Goal: Task Accomplishment & Management: Use online tool/utility

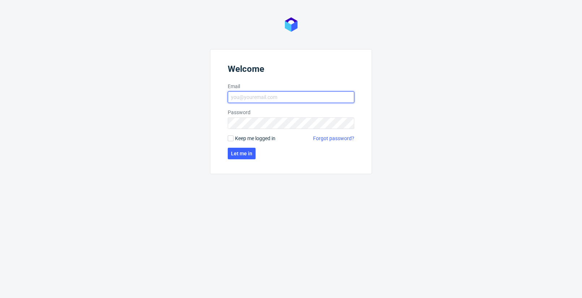
type input "emil.glegula@packhelp.com"
drag, startPoint x: 273, startPoint y: 138, endPoint x: 265, endPoint y: 143, distance: 9.3
click at [273, 138] on span "Keep me logged in" at bounding box center [255, 138] width 40 height 7
click at [234, 138] on input "Keep me logged in" at bounding box center [231, 139] width 6 height 6
checkbox input "true"
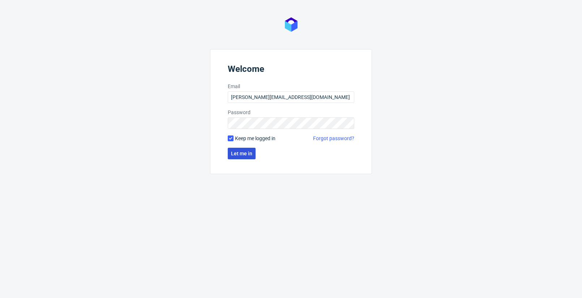
click at [247, 153] on span "Let me in" at bounding box center [241, 153] width 21 height 5
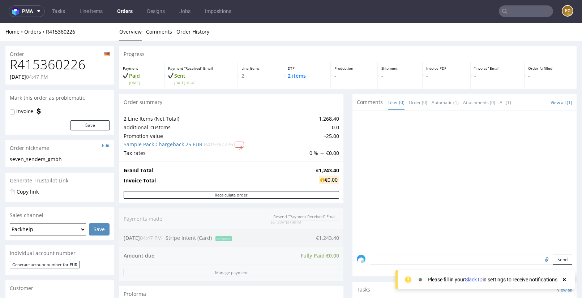
click at [54, 51] on div "Order" at bounding box center [59, 52] width 108 height 12
click at [54, 59] on h1 "R415360226" at bounding box center [60, 64] width 100 height 14
copy h1 "R415360226"
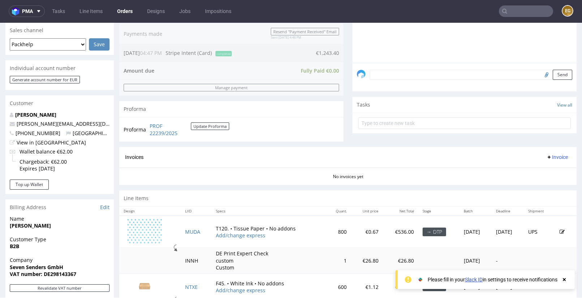
scroll to position [162, 0]
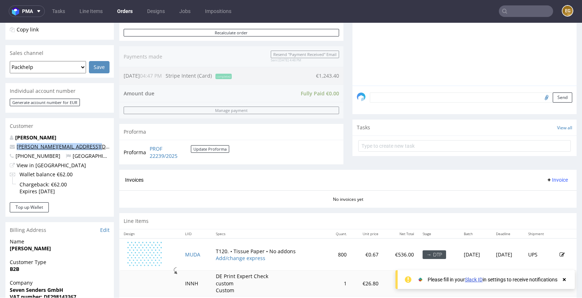
drag, startPoint x: 99, startPoint y: 146, endPoint x: 17, endPoint y: 149, distance: 82.1
click at [17, 149] on p "p.rothweiler@sevensenders.com" at bounding box center [60, 146] width 100 height 7
copy link "p.rothweiler@sevensenders.com"
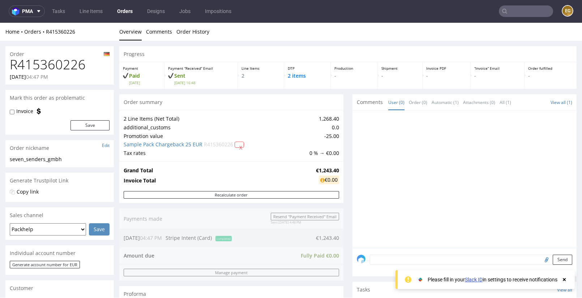
scroll to position [0, 0]
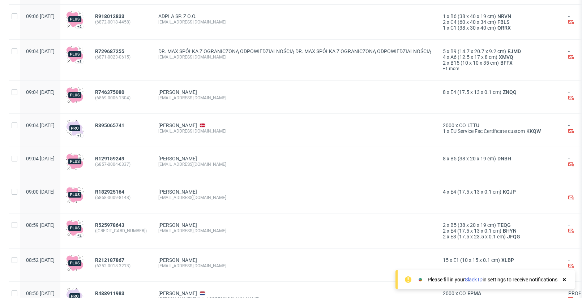
scroll to position [822, 0]
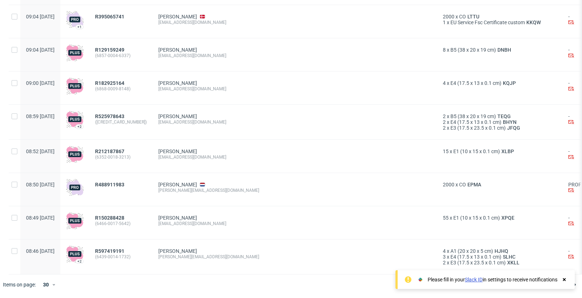
click at [567, 277] on icon at bounding box center [564, 280] width 7 height 6
click at [495, 285] on span "3" at bounding box center [499, 285] width 8 height 9
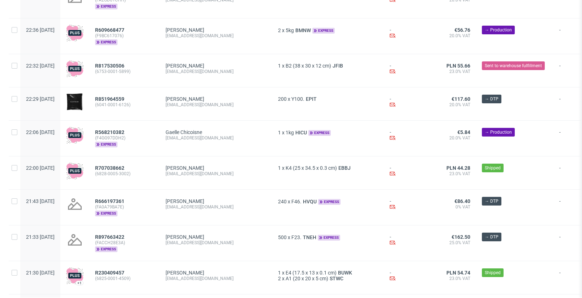
scroll to position [830, 0]
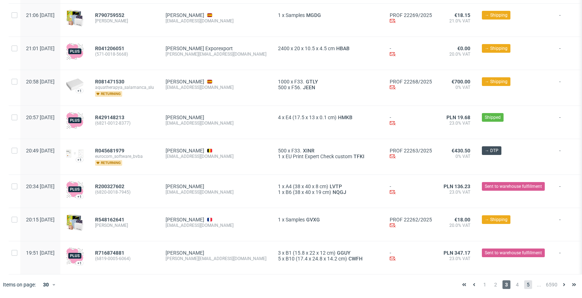
click at [526, 285] on span "5" at bounding box center [528, 285] width 8 height 9
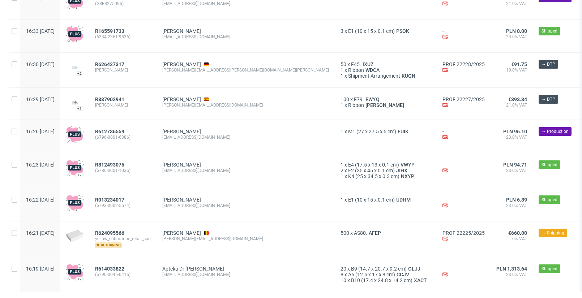
scroll to position [850, 0]
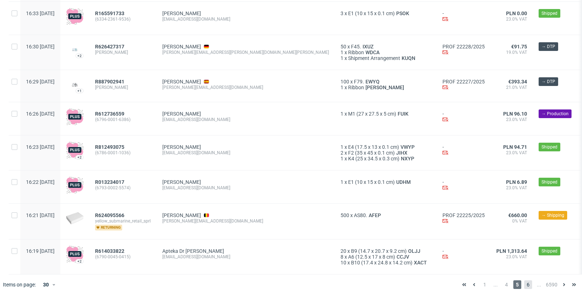
click at [524, 285] on span "6" at bounding box center [528, 285] width 8 height 9
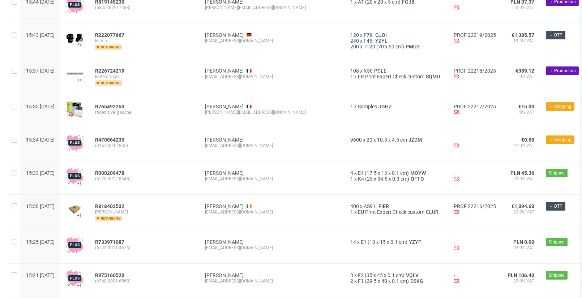
scroll to position [834, 0]
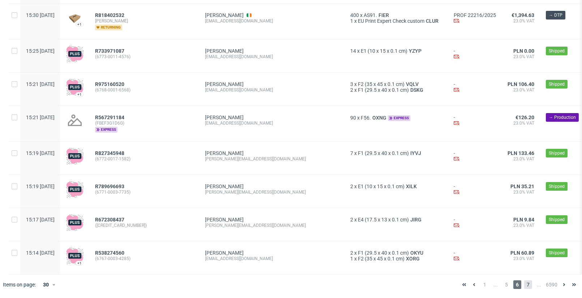
click at [526, 286] on span "7" at bounding box center [528, 285] width 8 height 9
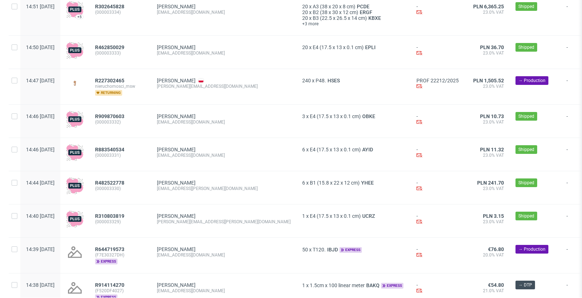
scroll to position [828, 0]
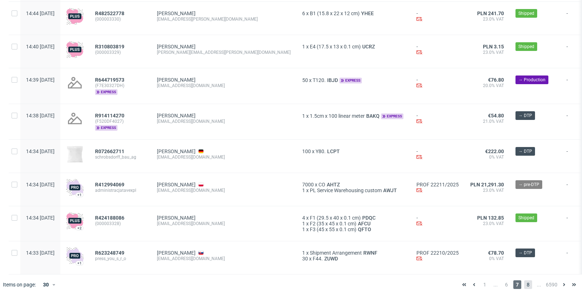
click at [525, 286] on span "8" at bounding box center [528, 285] width 8 height 9
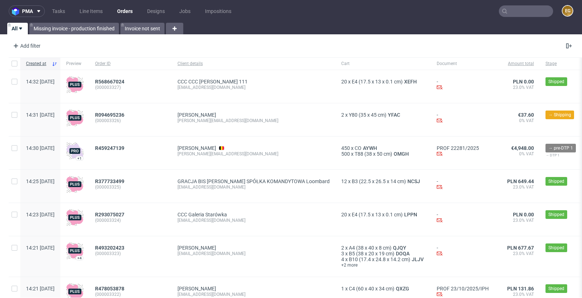
scroll to position [822, 0]
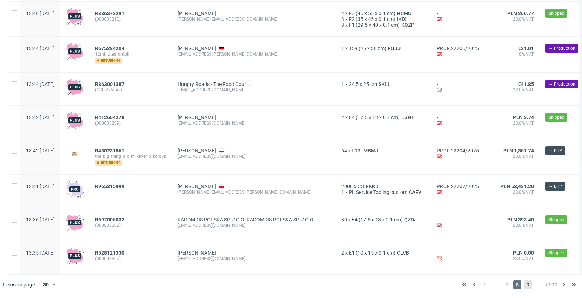
click at [524, 287] on span "9" at bounding box center [528, 285] width 8 height 9
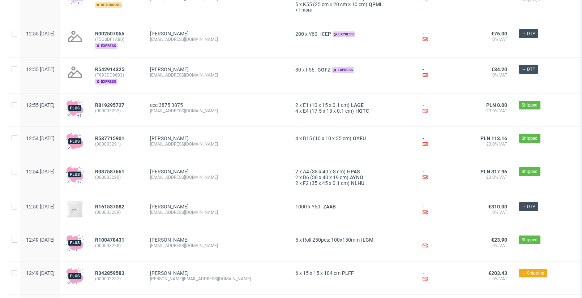
scroll to position [854, 0]
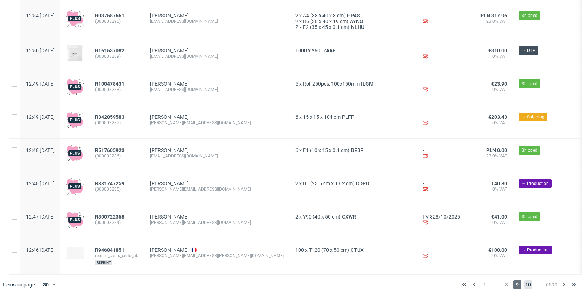
click at [524, 283] on span "10" at bounding box center [528, 285] width 8 height 9
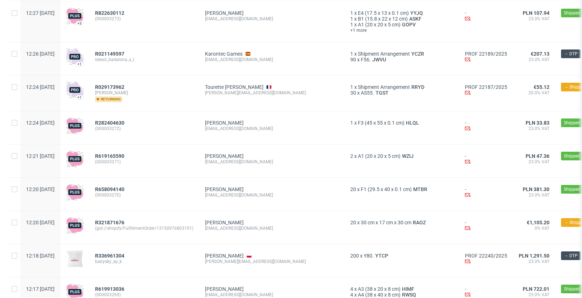
scroll to position [831, 0]
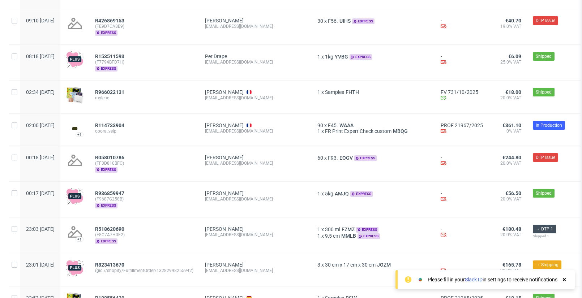
scroll to position [854, 0]
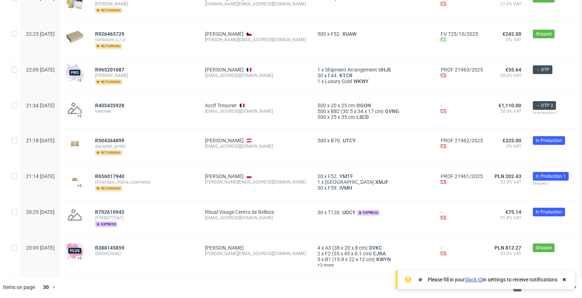
drag, startPoint x: 564, startPoint y: 277, endPoint x: 554, endPoint y: 270, distance: 12.5
click at [564, 278] on use at bounding box center [564, 279] width 3 height 3
click at [524, 284] on span "26" at bounding box center [528, 287] width 8 height 9
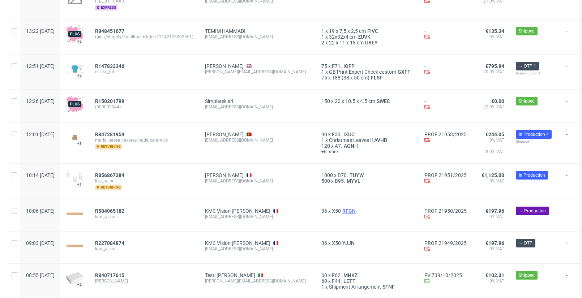
scroll to position [839, 0]
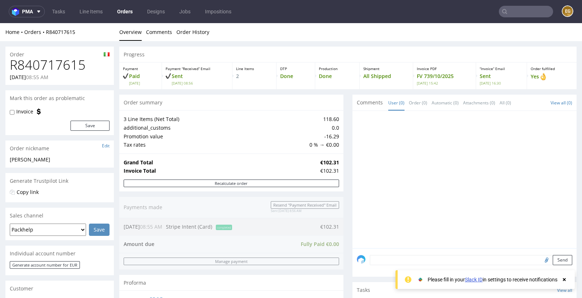
click at [50, 65] on h1 "R840717615" at bounding box center [60, 65] width 100 height 14
copy h1 "R840717615"
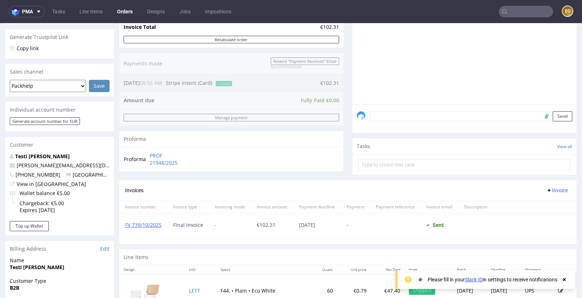
scroll to position [223, 0]
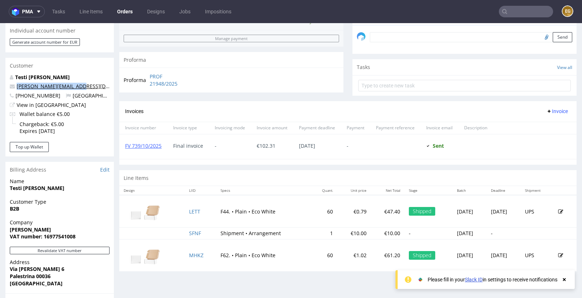
drag, startPoint x: 83, startPoint y: 86, endPoint x: 18, endPoint y: 88, distance: 65.5
click at [18, 88] on p "susanna.testi@gmail.com" at bounding box center [60, 86] width 100 height 7
copy link "susanna.testi@gmail.com"
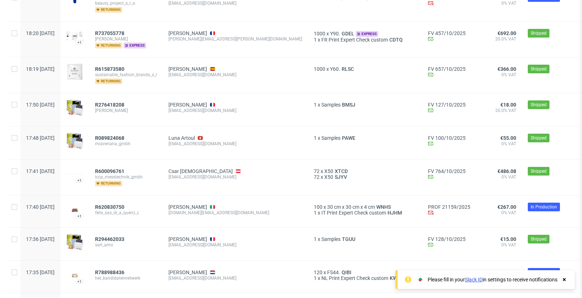
scroll to position [827, 0]
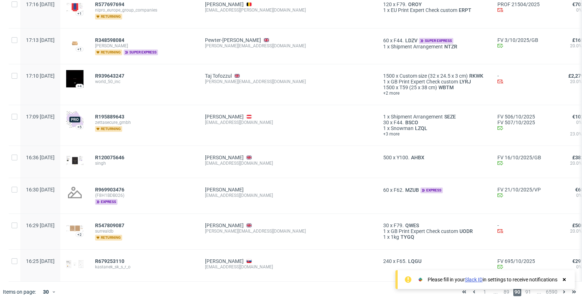
scroll to position [854, 0]
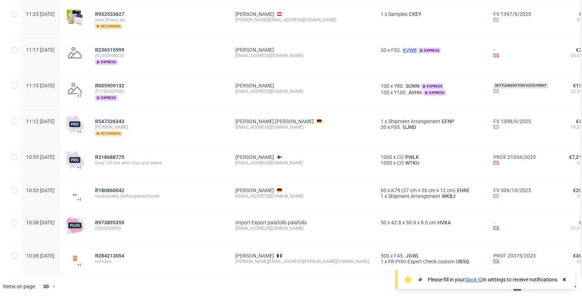
scroll to position [843, 0]
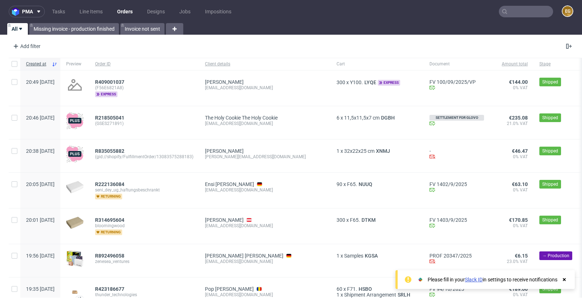
click at [564, 278] on use at bounding box center [564, 279] width 3 height 3
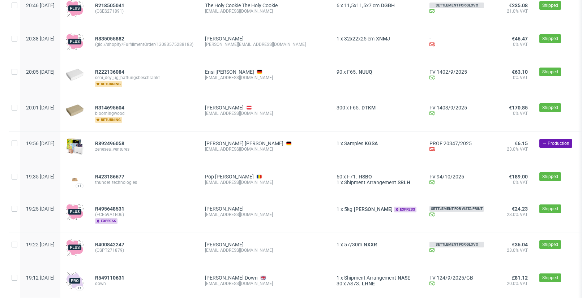
scroll to position [328, 0]
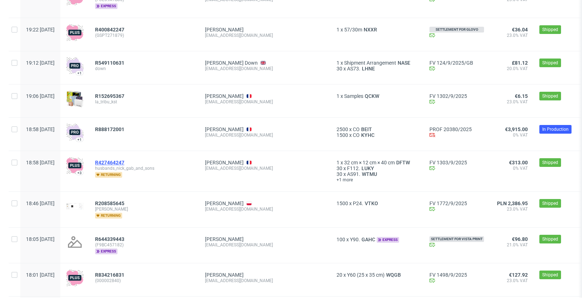
click at [124, 161] on span "R427464247" at bounding box center [109, 163] width 29 height 6
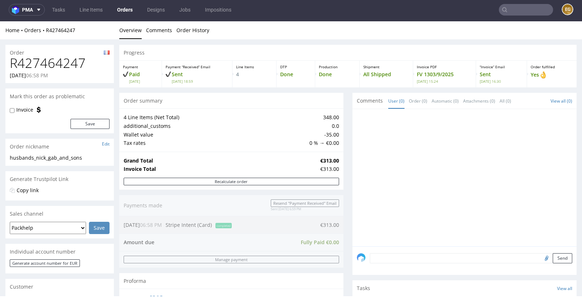
click at [78, 65] on h1 "R427464247" at bounding box center [60, 63] width 100 height 14
copy h1 "R427464247"
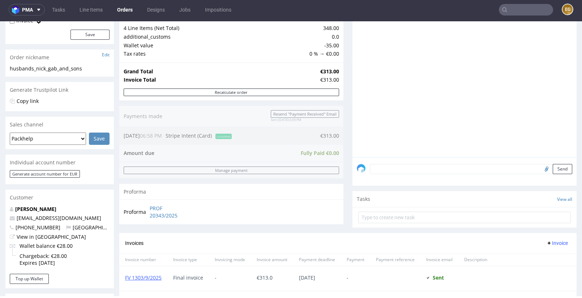
scroll to position [206, 0]
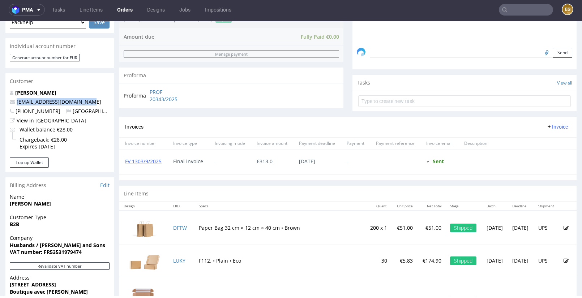
drag, startPoint x: 94, startPoint y: 101, endPoint x: 16, endPoint y: 103, distance: 77.8
click at [16, 103] on p "contact@husbands-paris.com" at bounding box center [60, 101] width 100 height 7
copy link "contact@husbands-paris.com"
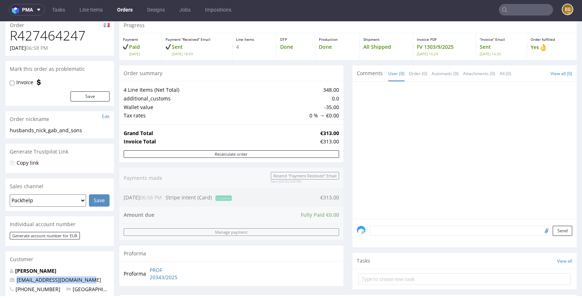
scroll to position [0, 0]
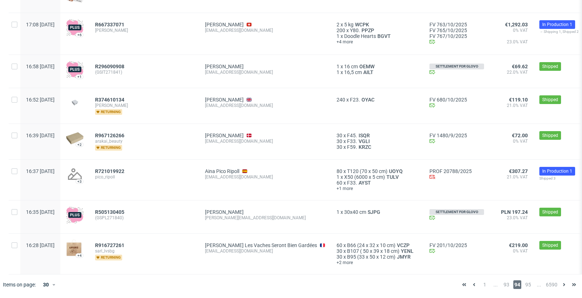
scroll to position [0, 1]
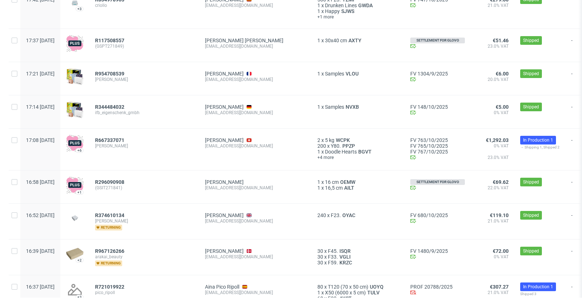
scroll to position [848, 0]
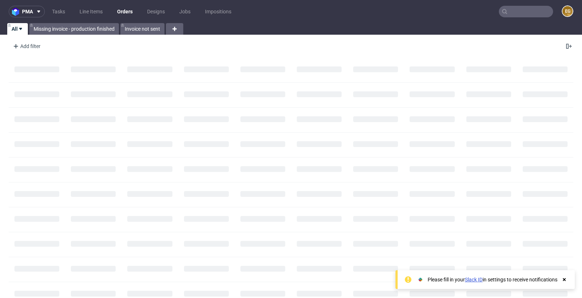
click at [564, 277] on icon at bounding box center [564, 280] width 7 height 6
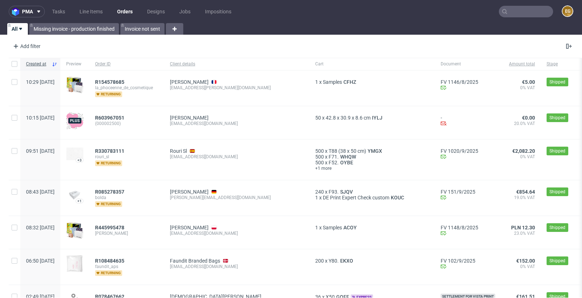
scroll to position [3, 0]
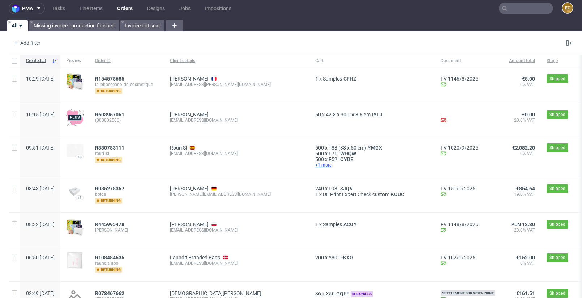
click at [315, 165] on span "+1 more" at bounding box center [372, 165] width 114 height 6
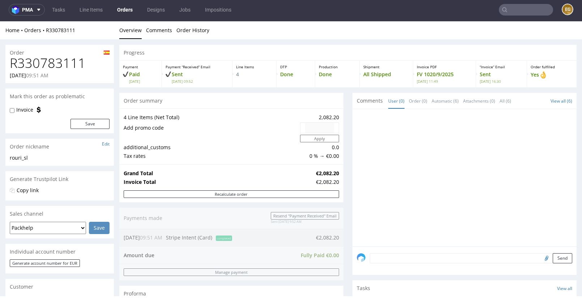
click at [47, 63] on h1 "R330783111" at bounding box center [60, 63] width 100 height 14
click at [47, 64] on h1 "R330783111" at bounding box center [60, 63] width 100 height 14
copy h1 "R330783111"
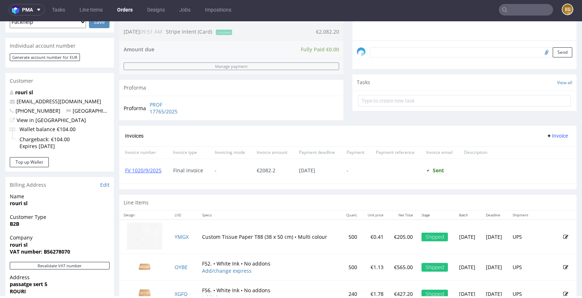
scroll to position [177, 0]
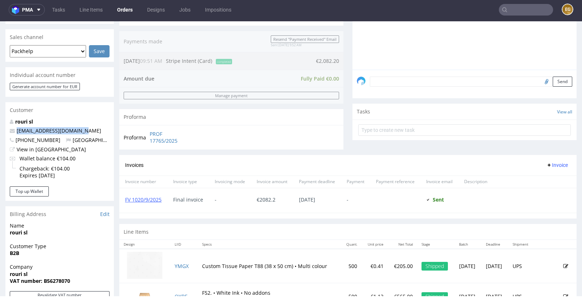
drag, startPoint x: 87, startPoint y: 131, endPoint x: 16, endPoint y: 134, distance: 71.7
click at [16, 134] on p "[EMAIL_ADDRESS][DOMAIN_NAME]" at bounding box center [60, 130] width 100 height 7
copy link "[EMAIL_ADDRESS][DOMAIN_NAME]"
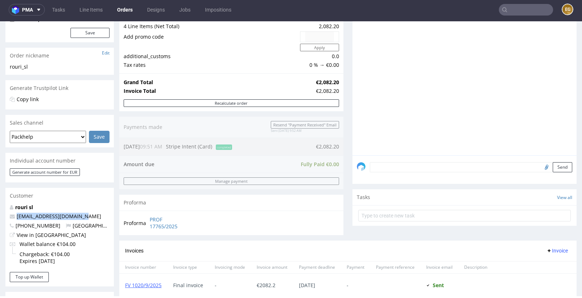
scroll to position [0, 0]
